Goal: Find specific page/section: Find specific page/section

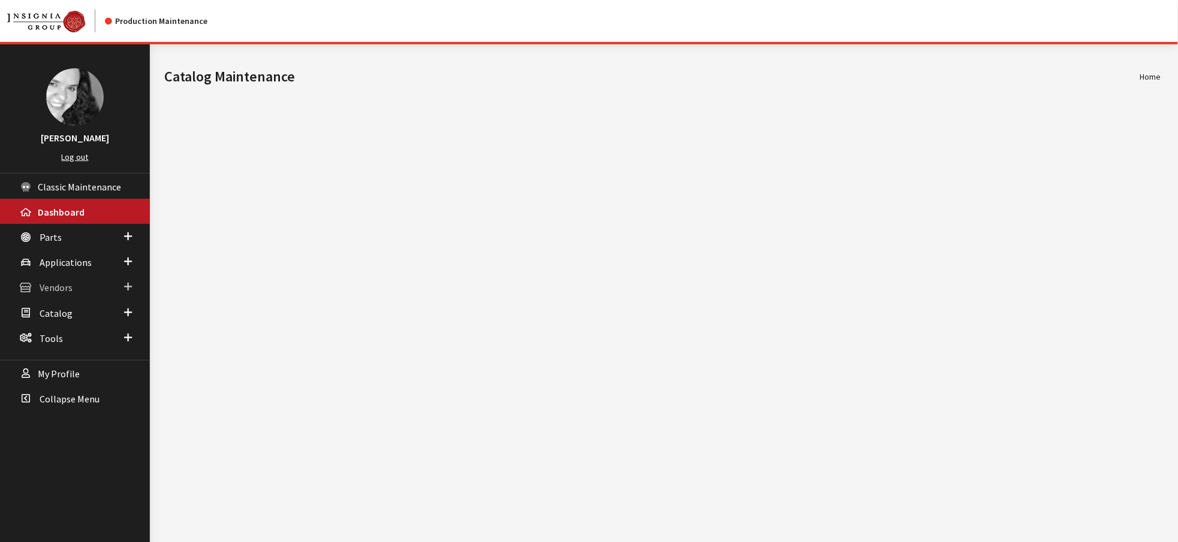
click at [32, 293] on icon at bounding box center [26, 288] width 12 height 10
click at [39, 322] on link "Dealer Search" at bounding box center [75, 311] width 150 height 22
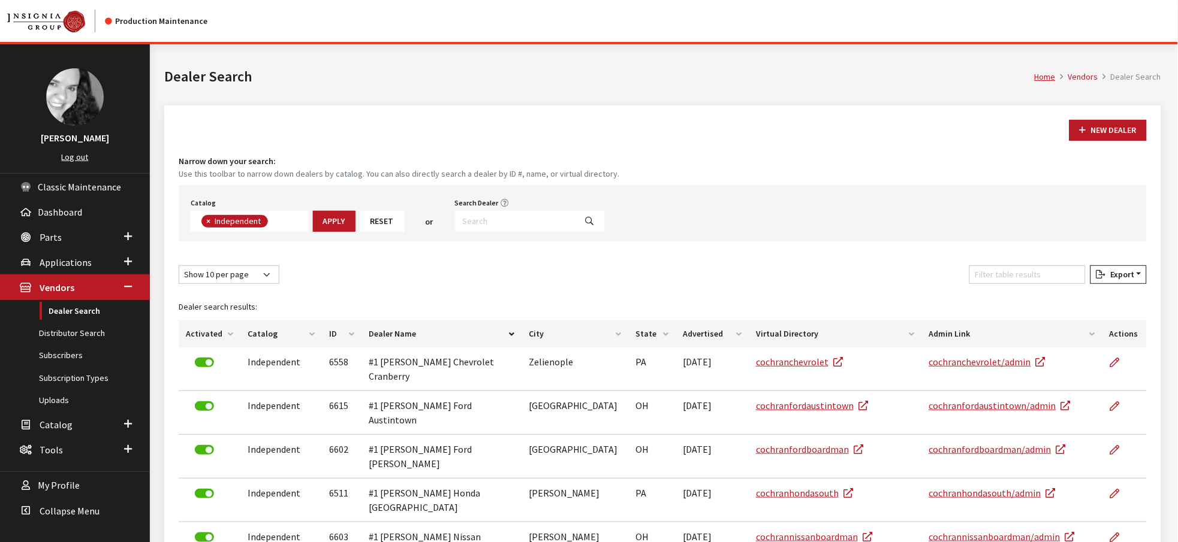
scroll to position [107, 0]
click at [537, 232] on input "Search Dealer" at bounding box center [515, 221] width 121 height 21
type input "royal [PERSON_NAME]"
select select
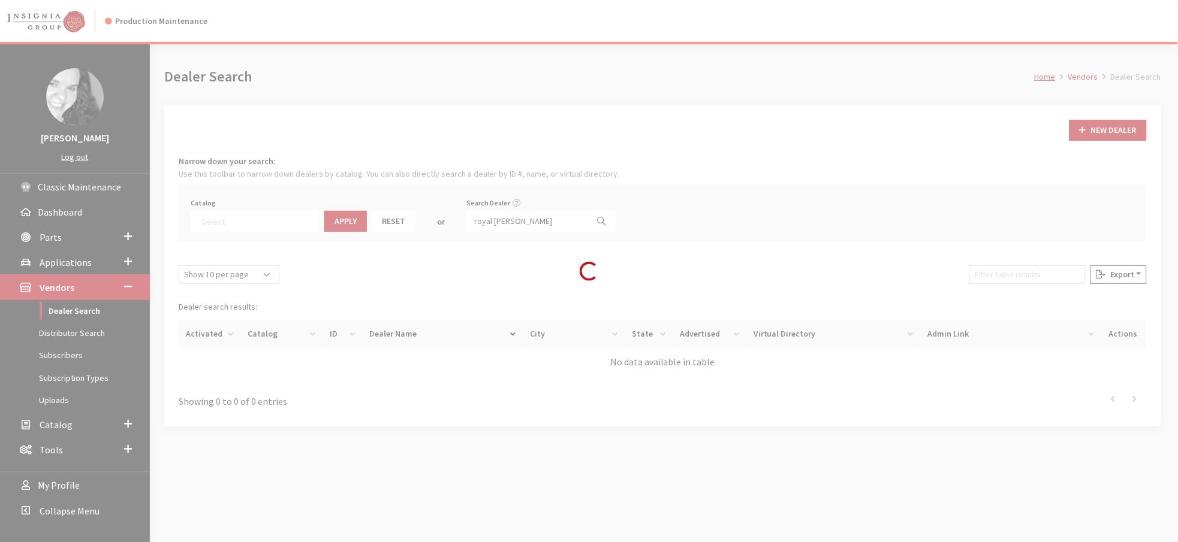
scroll to position [156, 0]
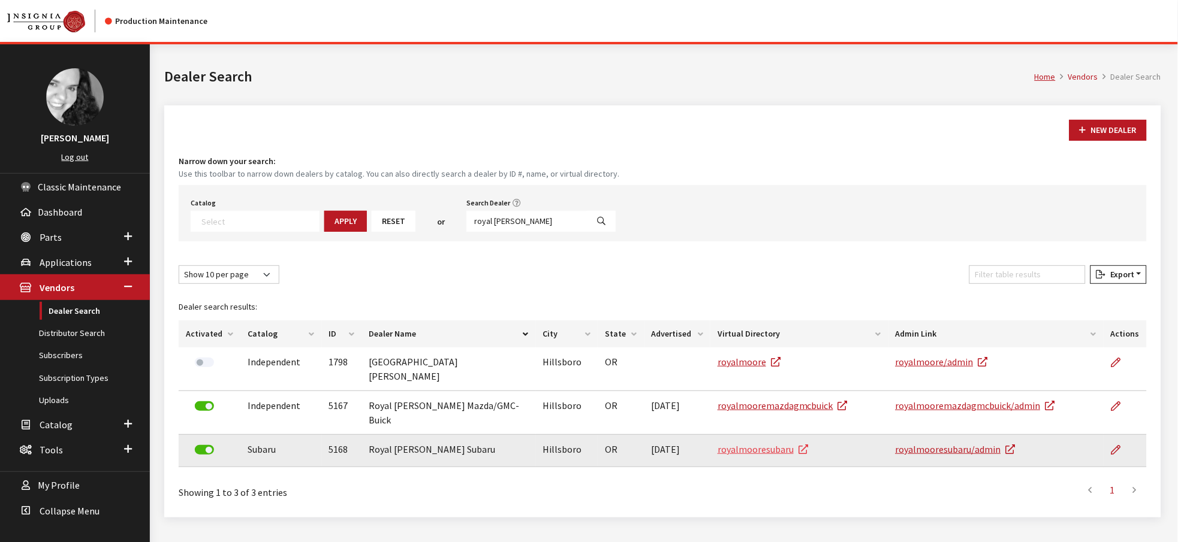
click at [808, 455] on icon at bounding box center [803, 450] width 10 height 10
